Goal: Information Seeking & Learning: Check status

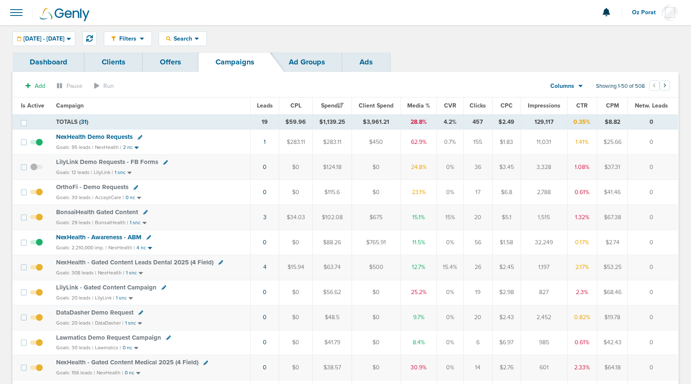
click at [270, 108] on span "Leads" at bounding box center [265, 105] width 16 height 7
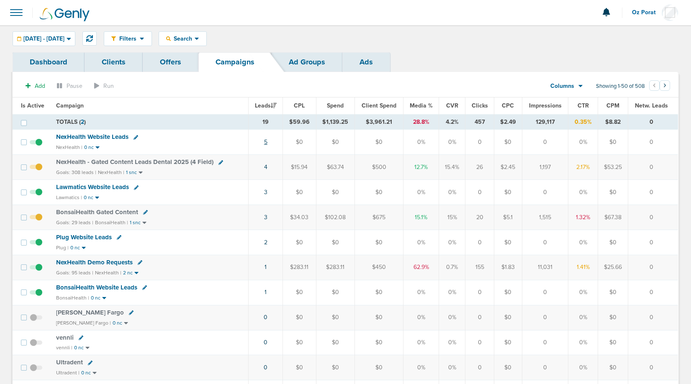
click at [267, 140] on link "5" at bounding box center [265, 141] width 3 height 7
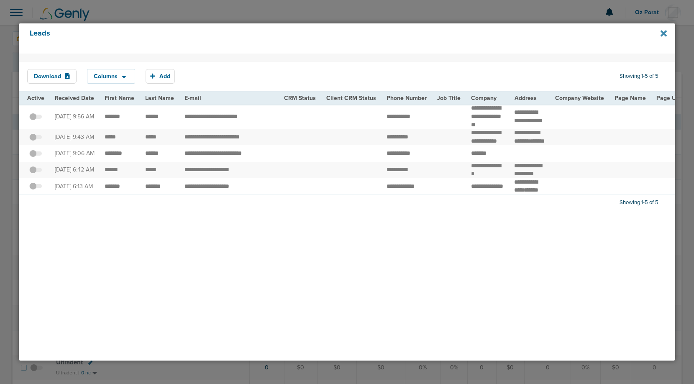
click at [662, 33] on icon at bounding box center [664, 33] width 6 height 6
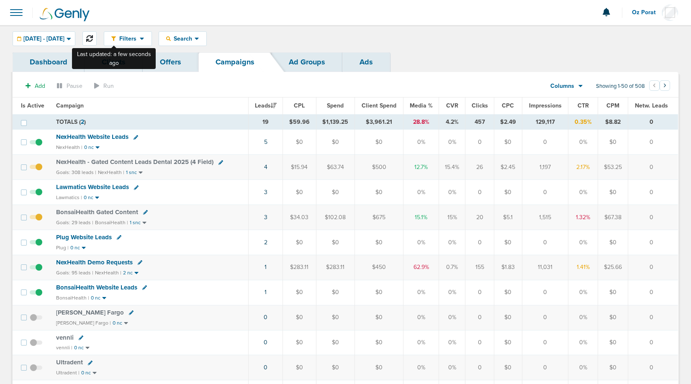
click at [93, 35] on icon at bounding box center [89, 38] width 7 height 7
click at [155, 161] on span "NexHealth - Gated Content Leads Dental 2025 (4 Field)" at bounding box center [134, 162] width 157 height 8
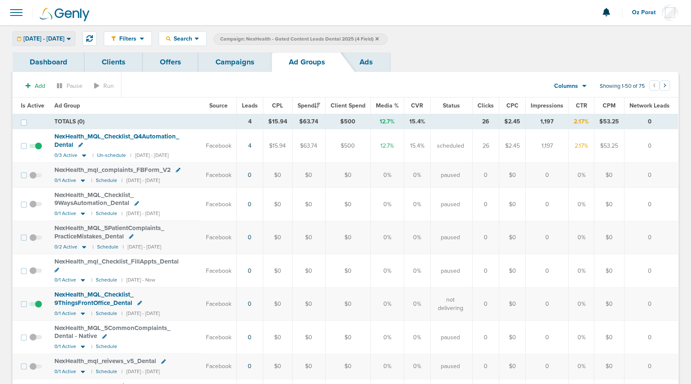
click at [64, 36] on span "[DATE] - [DATE]" at bounding box center [43, 39] width 41 height 6
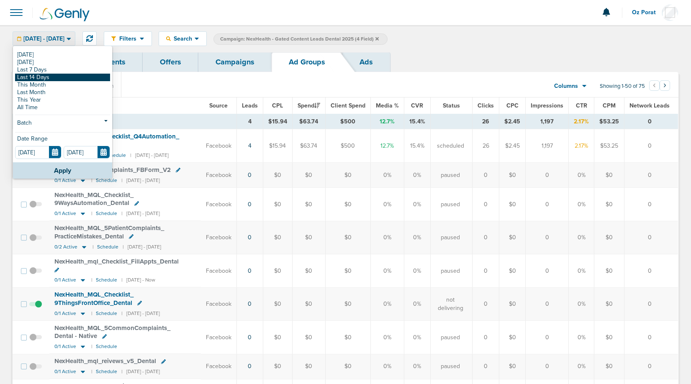
click at [47, 78] on link "Last 14 Days" at bounding box center [62, 78] width 95 height 8
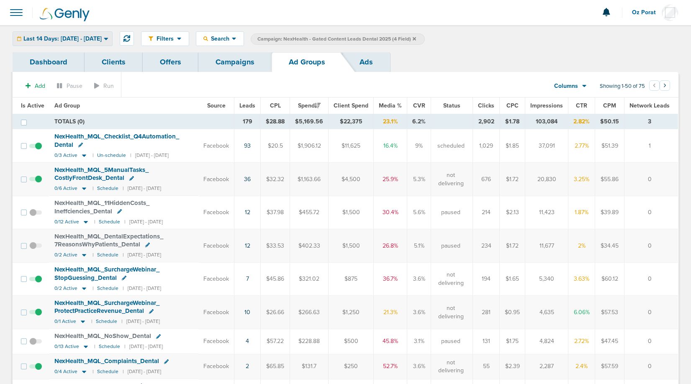
click at [86, 34] on div "Last 14 Days: [DATE] - [DATE]" at bounding box center [62, 39] width 99 height 14
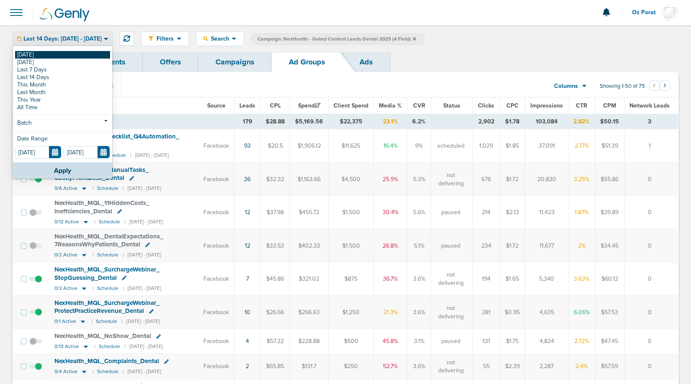
click at [55, 54] on link "[DATE]" at bounding box center [62, 55] width 95 height 8
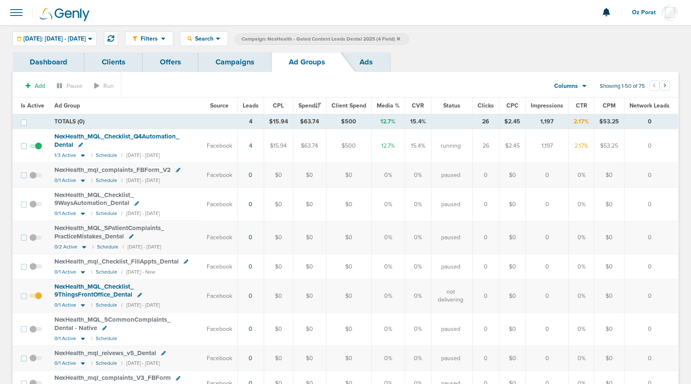
click at [228, 62] on link "Campaigns" at bounding box center [234, 62] width 73 height 20
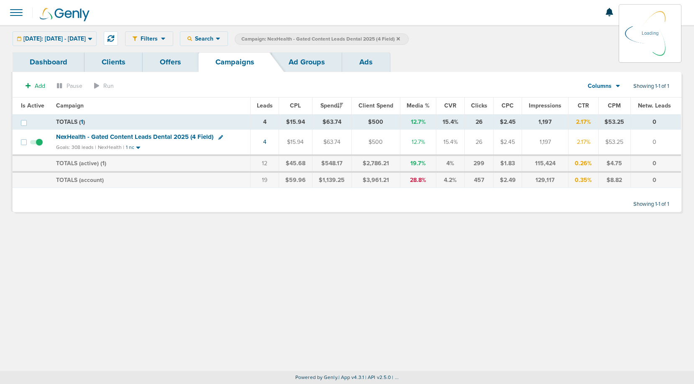
click at [409, 38] on label "Campaign: NexHealth - Gated Content Leads Dental 2025 (4 Field)" at bounding box center [322, 38] width 174 height 11
click at [400, 38] on icon at bounding box center [398, 38] width 3 height 3
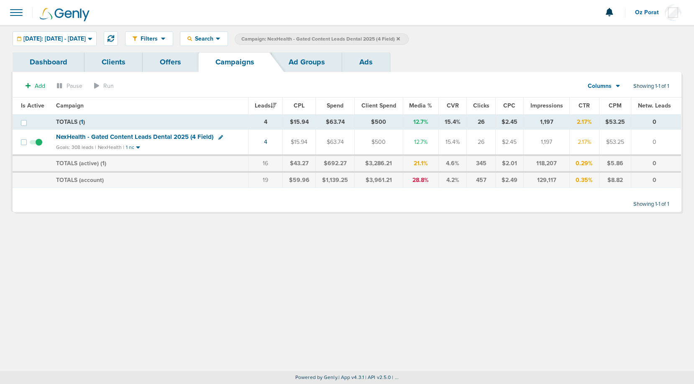
click at [400, 38] on icon at bounding box center [398, 38] width 3 height 3
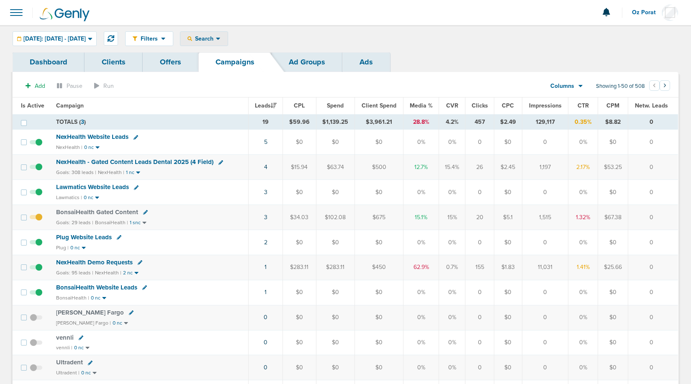
click at [216, 38] on span "Search" at bounding box center [204, 38] width 24 height 7
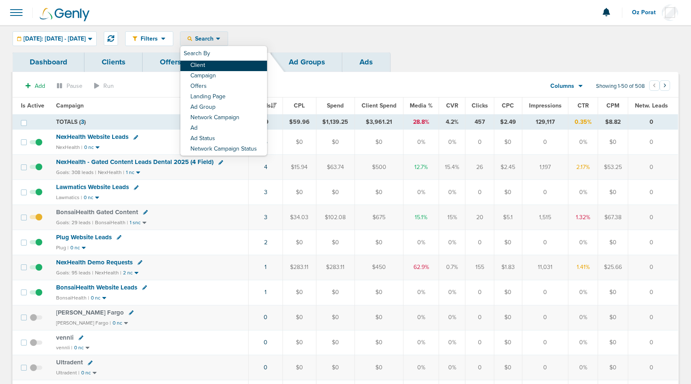
click at [225, 62] on link "Client" at bounding box center [223, 66] width 87 height 10
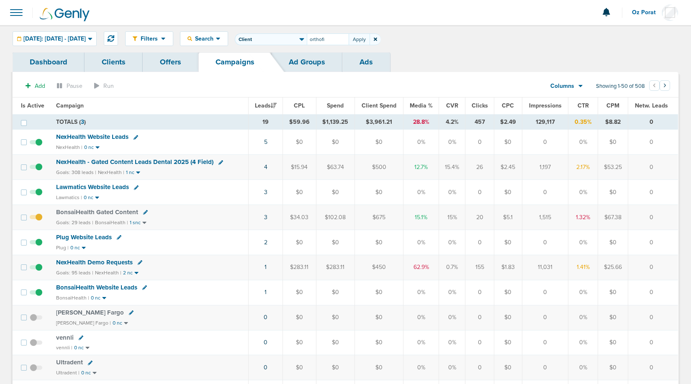
type input "orthofi"
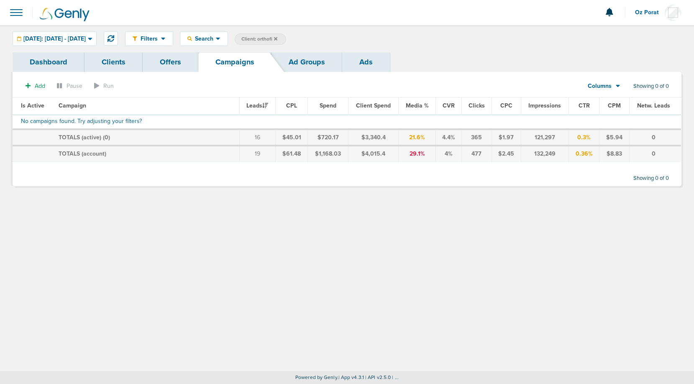
click at [277, 38] on span "Client: orthofi" at bounding box center [259, 39] width 36 height 7
click at [340, 41] on input "orthofi" at bounding box center [328, 39] width 42 height 12
type input "accept"
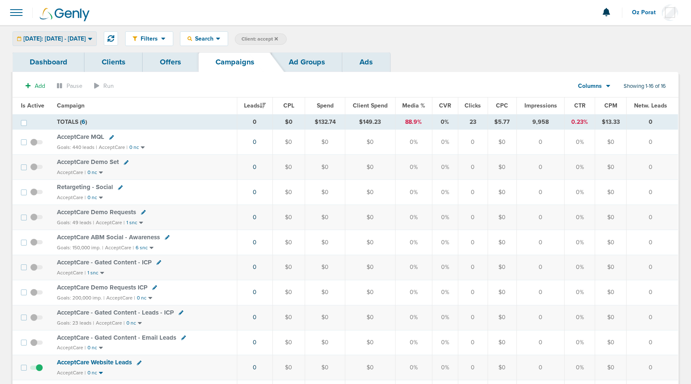
click at [60, 37] on span "[DATE]: [DATE] - [DATE]" at bounding box center [54, 39] width 62 height 6
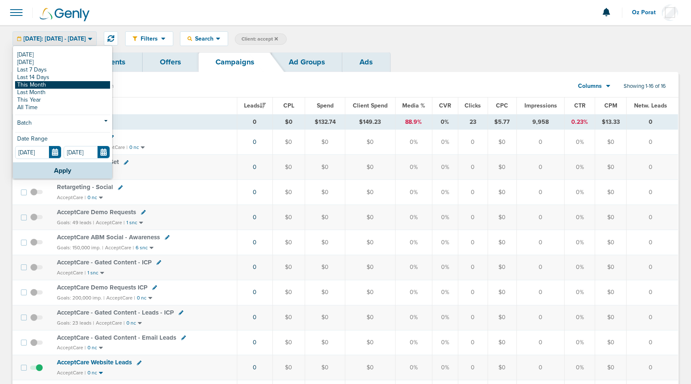
click at [49, 85] on link "This Month" at bounding box center [62, 85] width 95 height 8
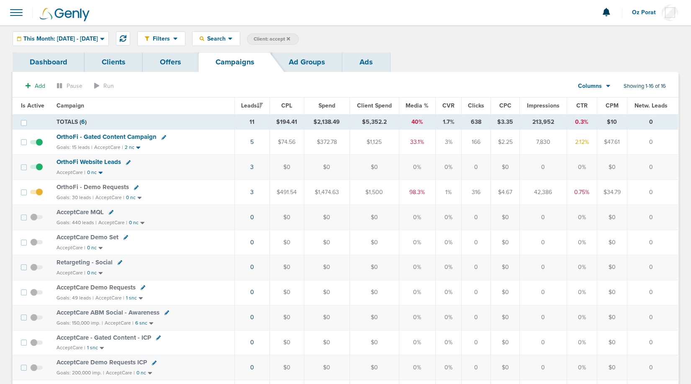
click at [76, 186] on span "OrthoFi - Demo Requests" at bounding box center [92, 187] width 72 height 8
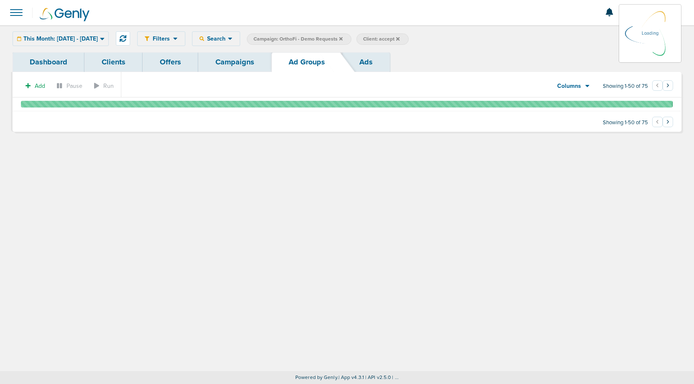
click at [228, 64] on link "Campaigns" at bounding box center [234, 62] width 73 height 20
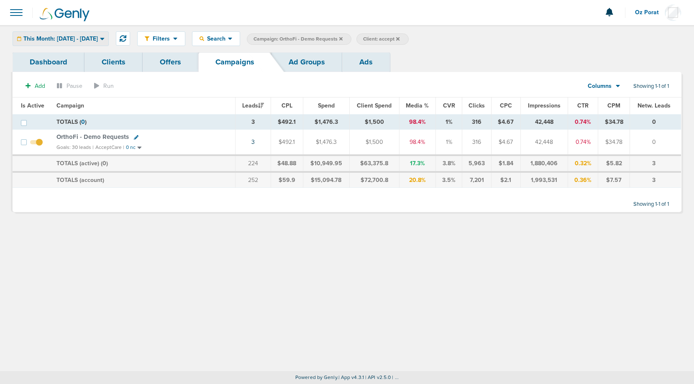
click at [82, 38] on span "This Month: [DATE] - [DATE]" at bounding box center [60, 39] width 74 height 6
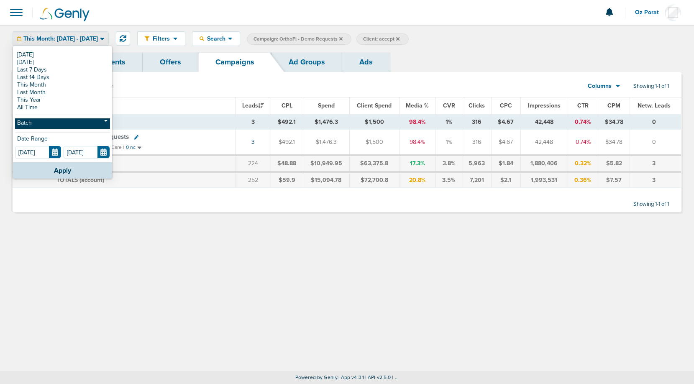
click at [55, 124] on link "Batch" at bounding box center [62, 123] width 95 height 10
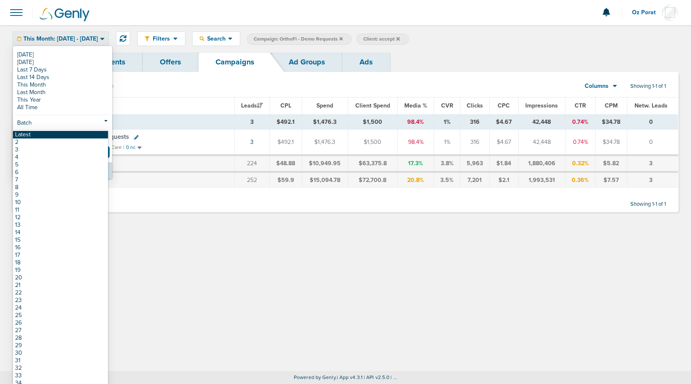
click at [56, 136] on link "Latest" at bounding box center [60, 135] width 95 height 8
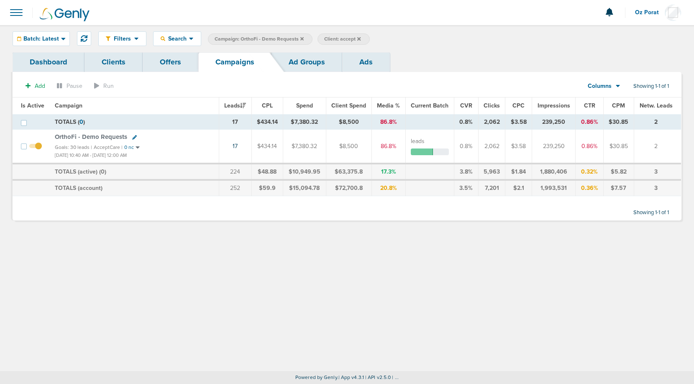
click at [345, 39] on span "Client: accept" at bounding box center [342, 39] width 36 height 7
click at [410, 35] on input "accept" at bounding box center [410, 39] width 42 height 12
type input "bonsai"
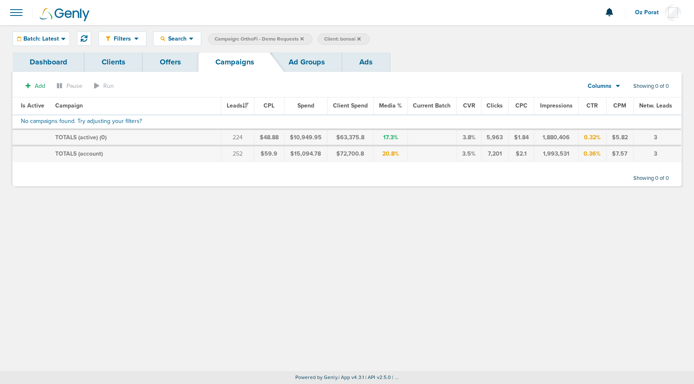
click at [302, 40] on icon at bounding box center [301, 38] width 3 height 3
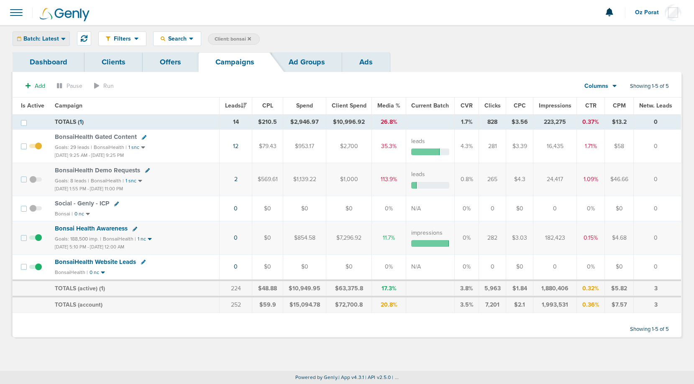
click at [46, 41] on span "Batch: Latest" at bounding box center [41, 39] width 36 height 6
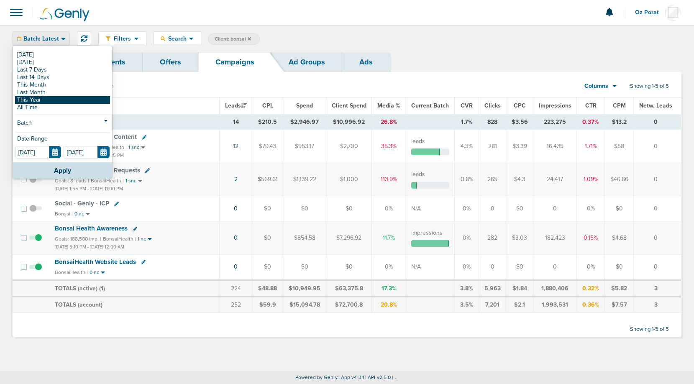
click at [41, 98] on link "This Year" at bounding box center [62, 100] width 95 height 8
